Goal: Find specific page/section: Find specific page/section

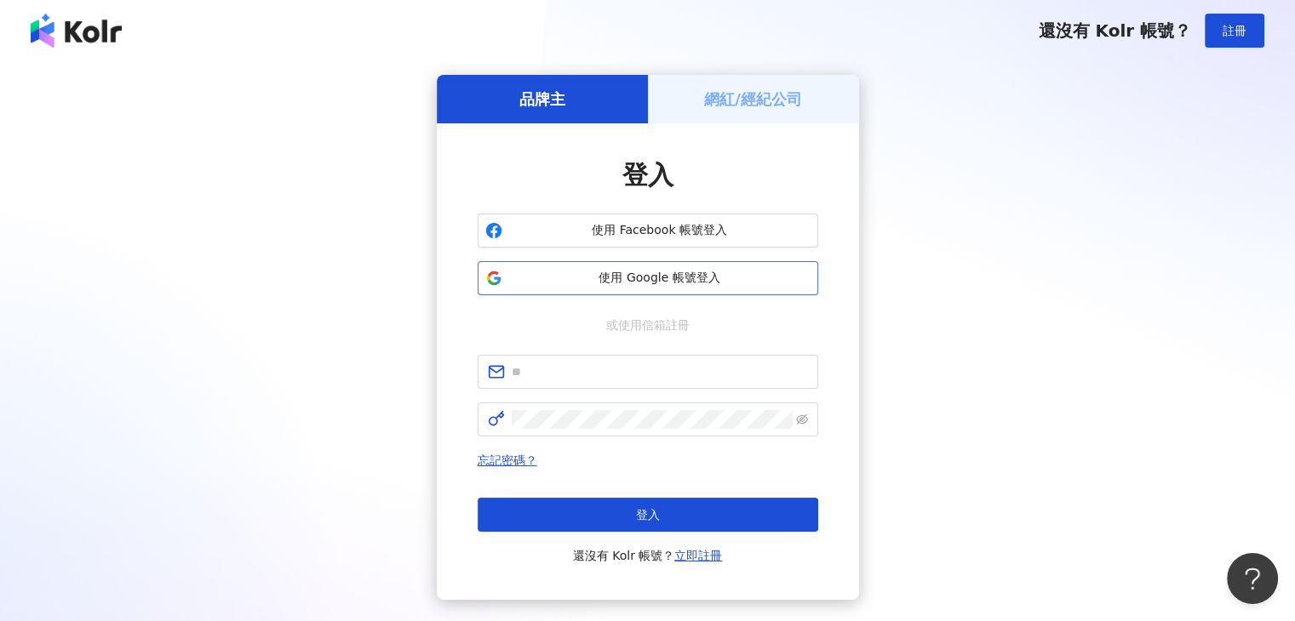
click at [743, 277] on span "使用 Google 帳號登入" at bounding box center [659, 278] width 301 height 17
